Goal: Task Accomplishment & Management: Complete application form

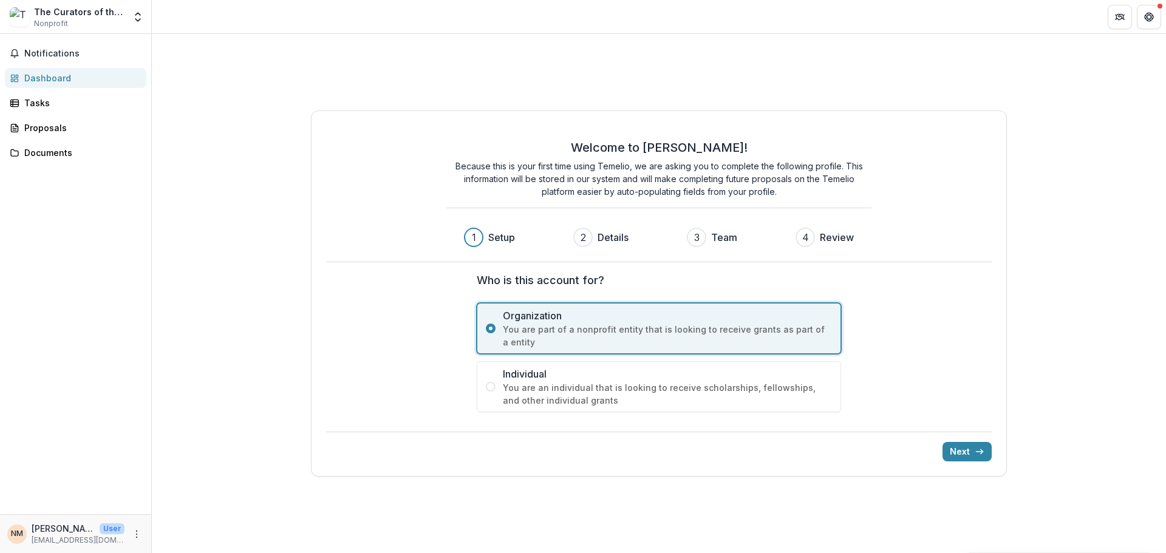
click at [559, 386] on span "You are an individual that is looking to receive scholarships, fellowships, and…" at bounding box center [667, 394] width 329 height 26
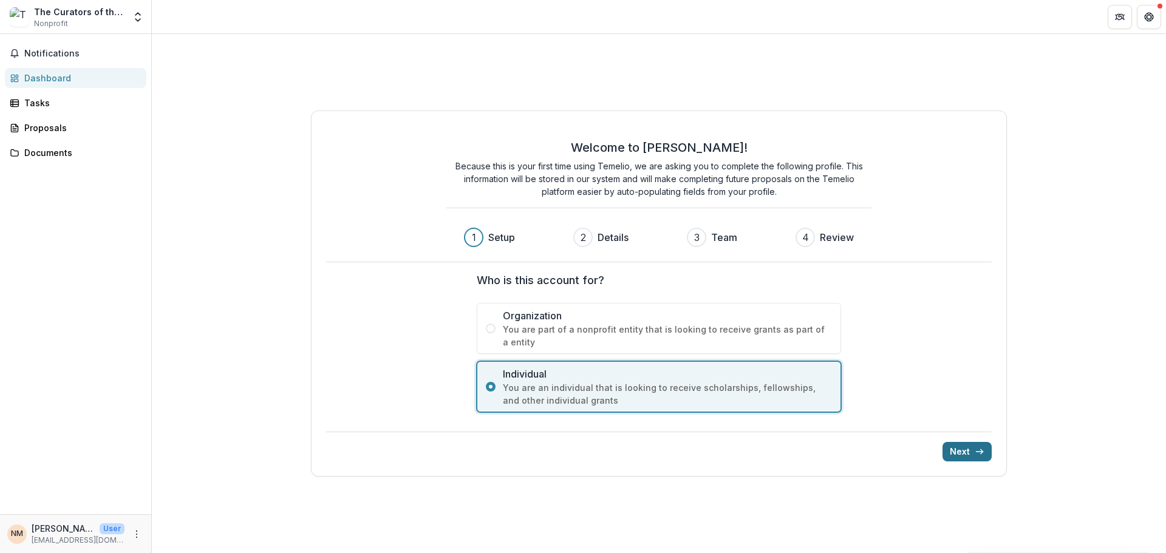
click at [949, 449] on button "Next" at bounding box center [967, 451] width 49 height 19
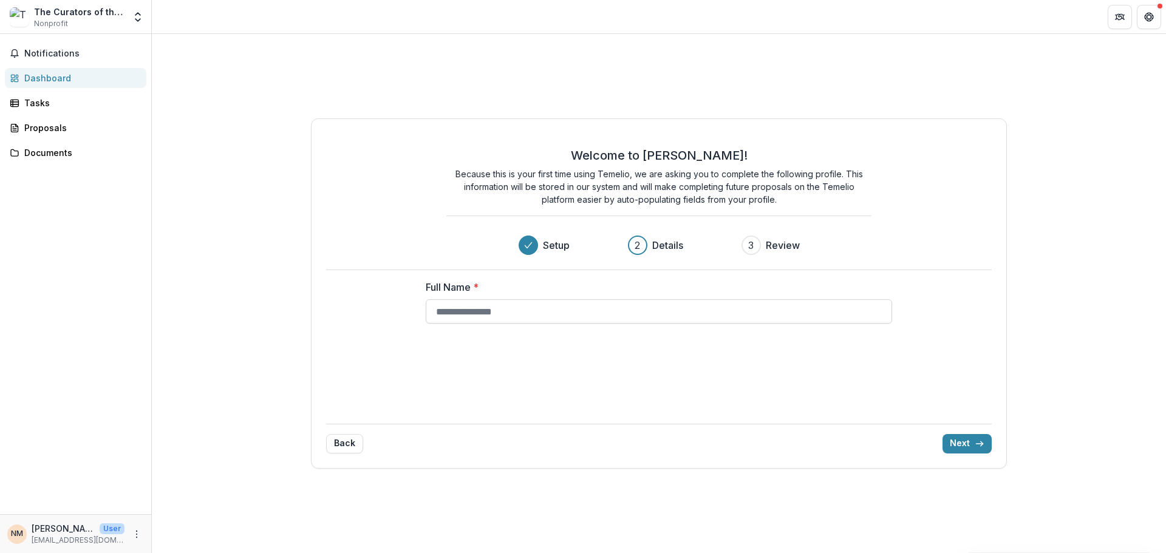
click at [548, 318] on input "Full Name *" at bounding box center [659, 311] width 466 height 24
click at [132, 526] on div "NM [PERSON_NAME] User [EMAIL_ADDRESS][DOMAIN_NAME]" at bounding box center [75, 534] width 137 height 24
click at [140, 530] on icon "More" at bounding box center [137, 535] width 10 height 10
click at [176, 533] on button "Logout" at bounding box center [217, 529] width 130 height 20
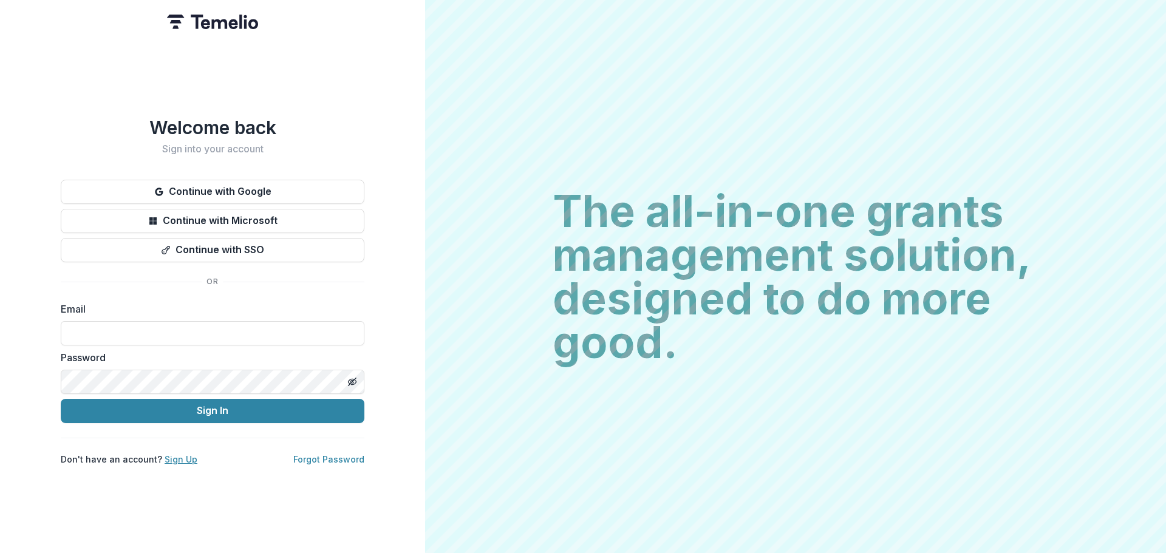
click at [179, 459] on link "Sign Up" at bounding box center [181, 459] width 33 height 10
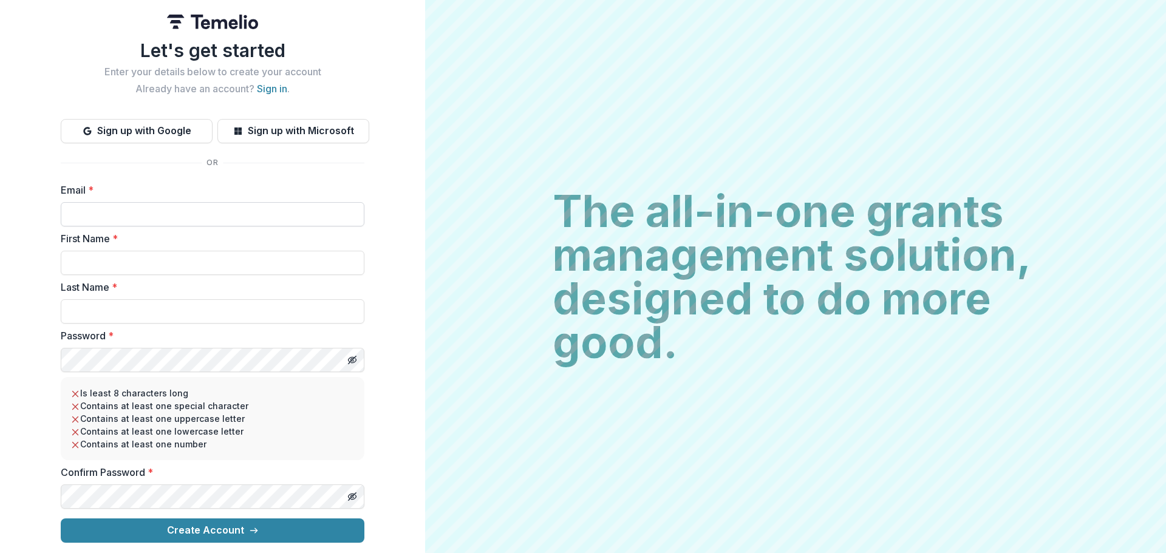
click at [148, 214] on input "Email *" at bounding box center [213, 214] width 304 height 24
type input "**********"
type input "********"
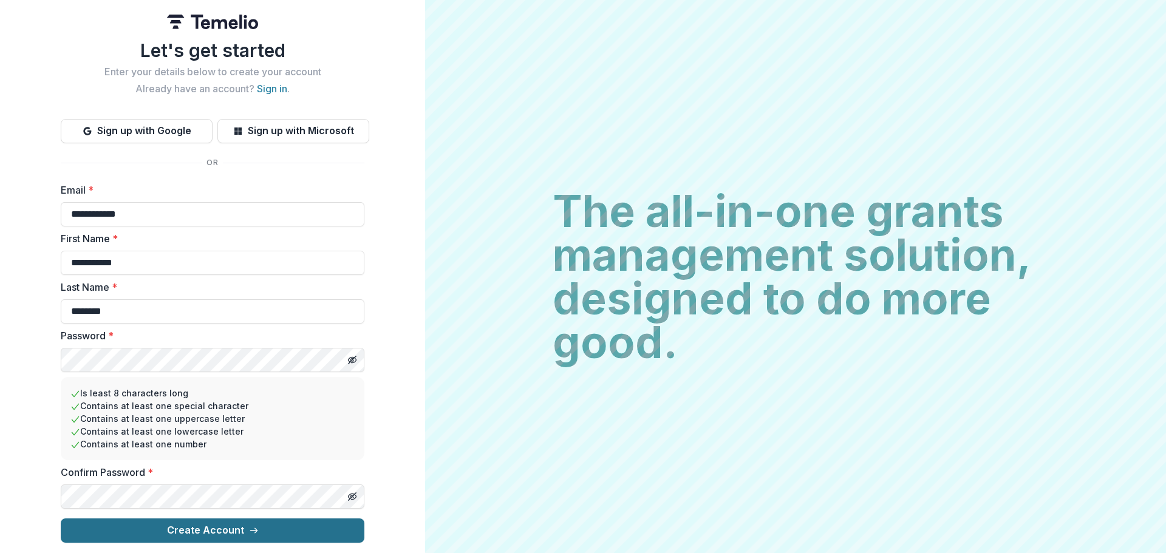
click at [301, 534] on button "Create Account" at bounding box center [213, 531] width 304 height 24
